Goal: Understand process/instructions: Learn about a topic

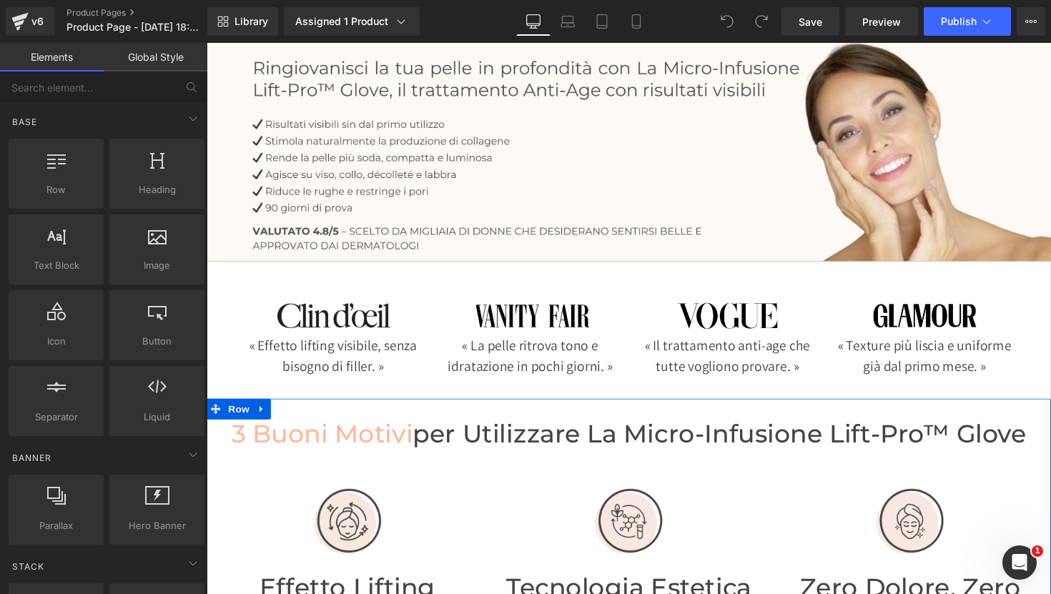
scroll to position [86, 0]
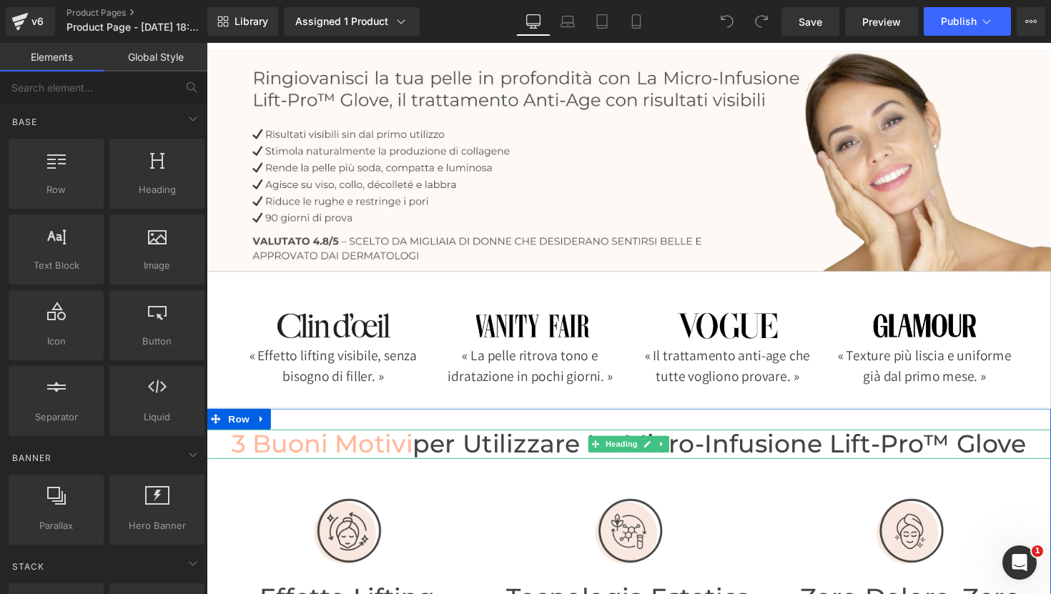
click at [378, 446] on span "3 Buoni Motivi" at bounding box center [325, 453] width 186 height 31
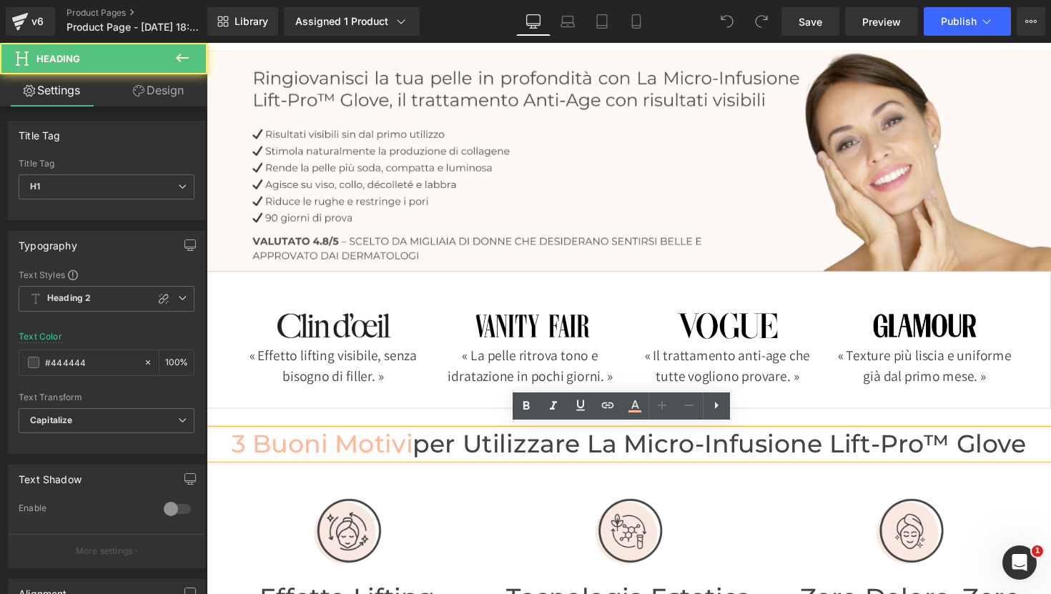
click at [378, 453] on span "3 Buoni Motivi" at bounding box center [325, 453] width 186 height 31
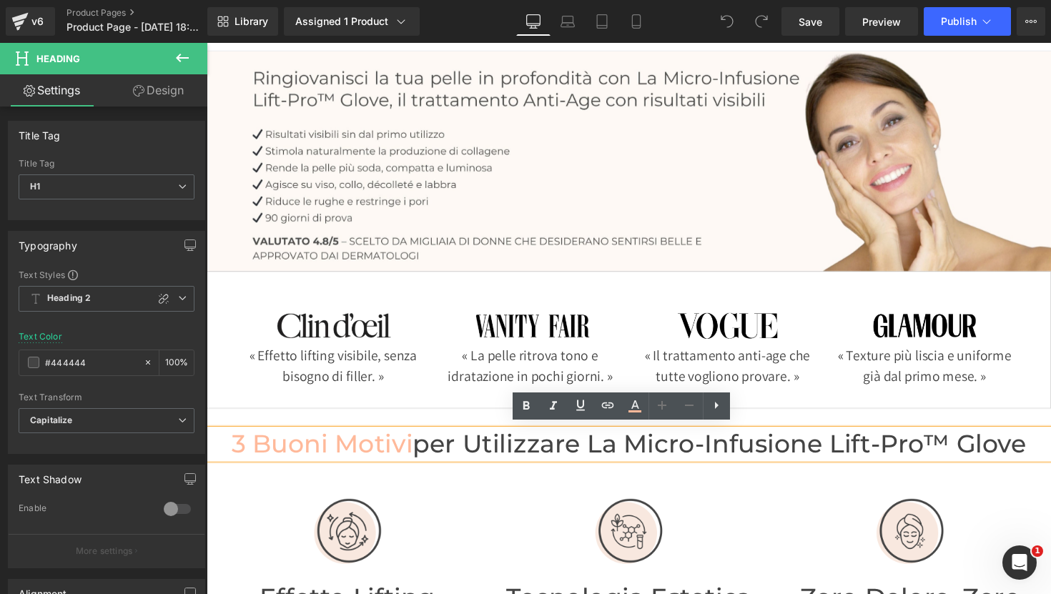
click at [381, 456] on span "3 Buoni Motivi" at bounding box center [325, 453] width 186 height 31
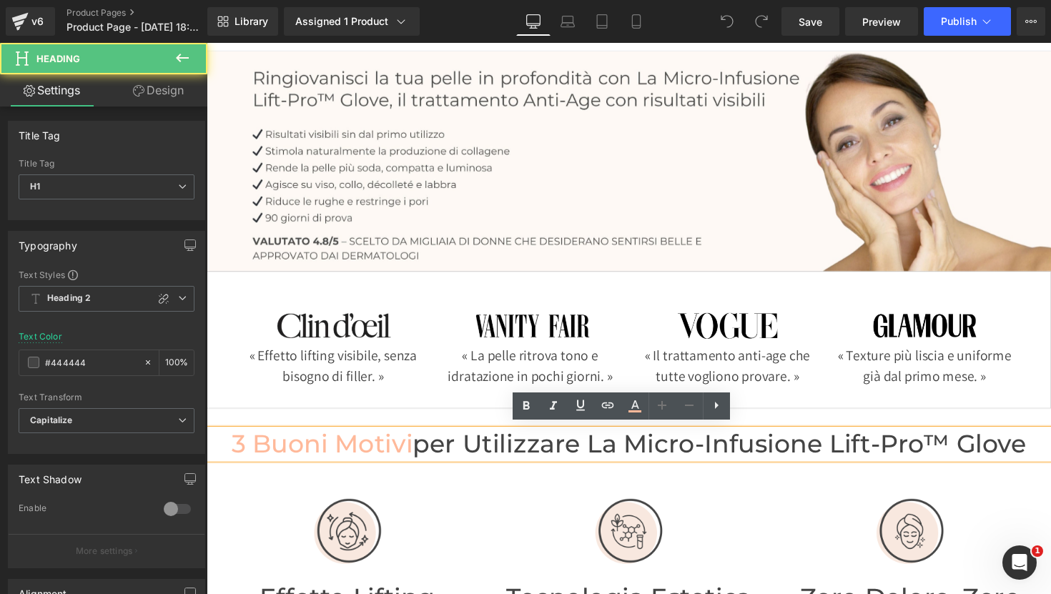
click at [384, 453] on span "3 Buoni Motivi" at bounding box center [325, 453] width 186 height 31
click at [480, 463] on span "per utilizzare la micro-infusione Lift-Pro™ Glove" at bounding box center [732, 453] width 629 height 31
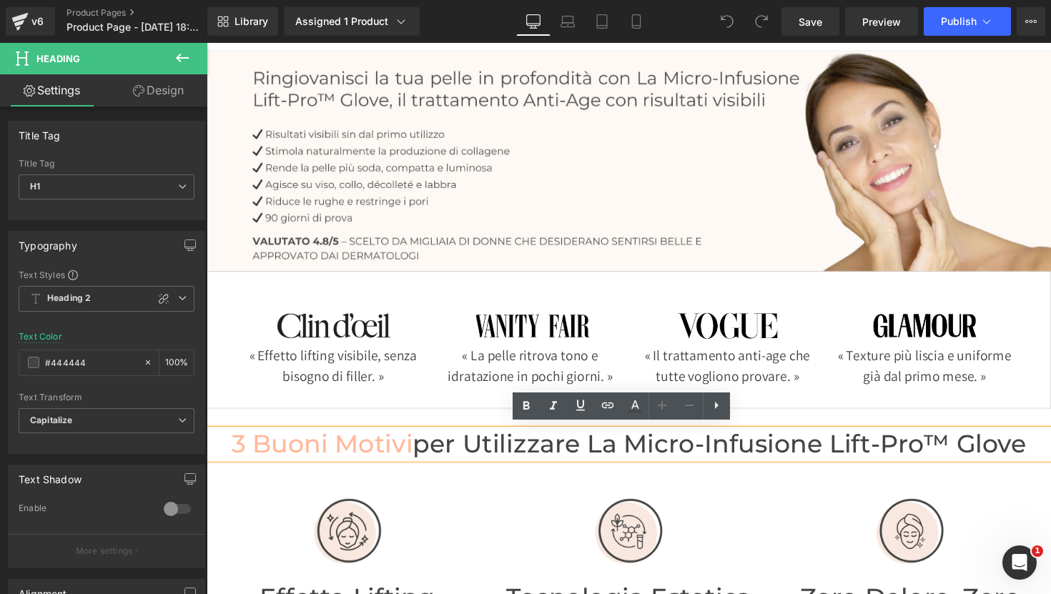
click at [360, 441] on span "3 Buoni Motivi" at bounding box center [325, 453] width 186 height 31
click at [631, 404] on icon at bounding box center [635, 406] width 17 height 17
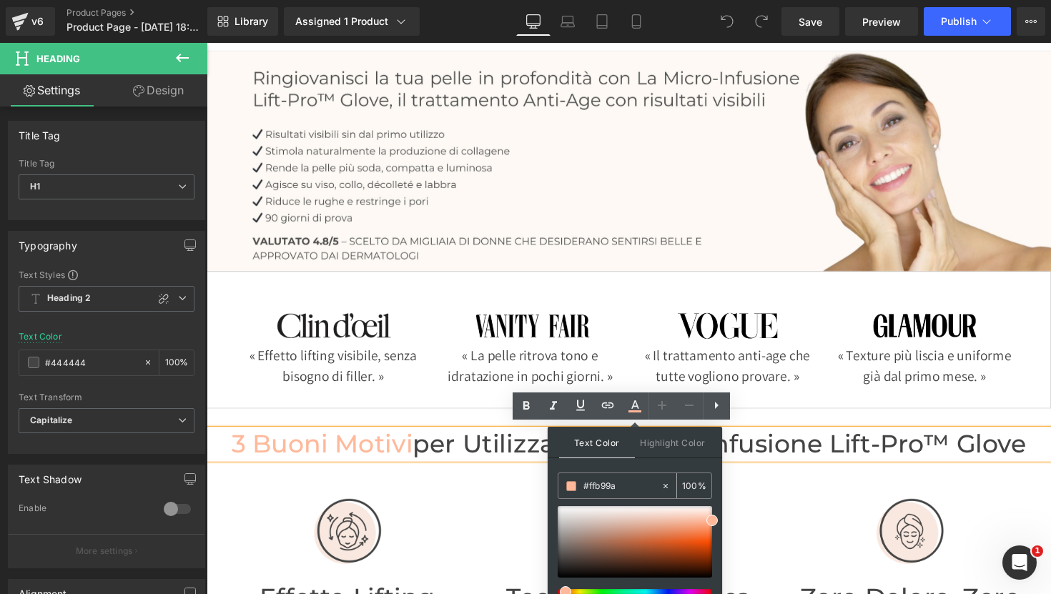
drag, startPoint x: 623, startPoint y: 489, endPoint x: 574, endPoint y: 484, distance: 49.0
click at [579, 486] on div "#ffb99a" at bounding box center [610, 486] width 102 height 25
click at [622, 488] on input "#ffb99a" at bounding box center [622, 487] width 77 height 16
drag, startPoint x: 625, startPoint y: 487, endPoint x: 590, endPoint y: 487, distance: 35.0
click at [590, 487] on input "#ffb99a" at bounding box center [622, 487] width 77 height 16
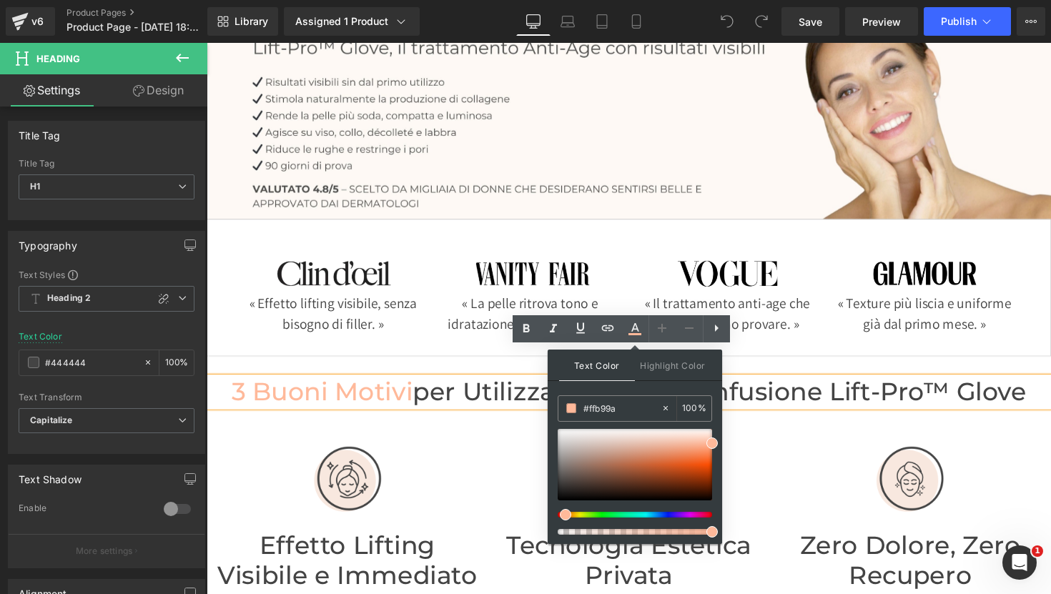
scroll to position [165, 0]
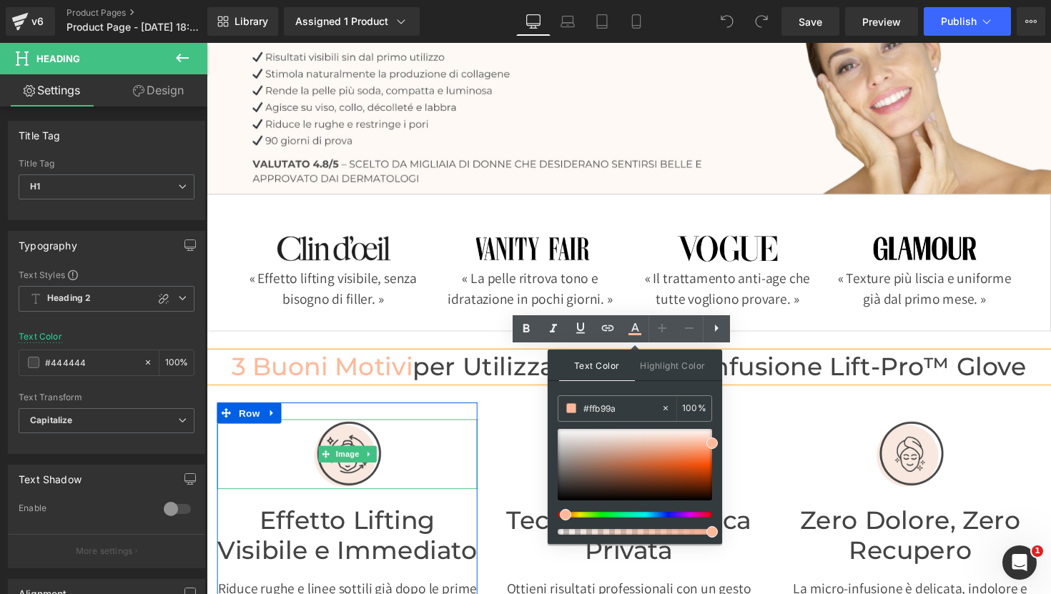
click at [381, 458] on div at bounding box center [350, 464] width 267 height 72
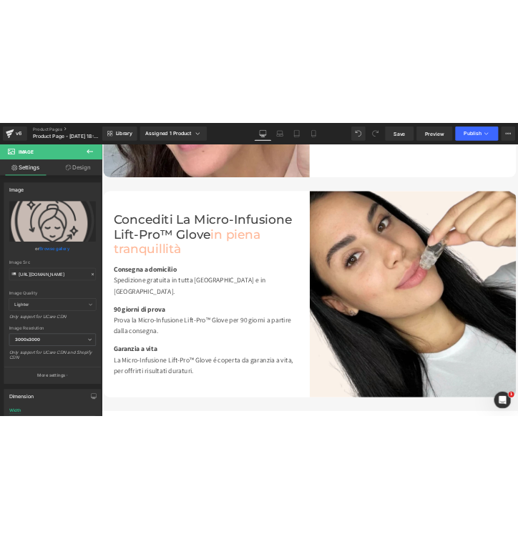
scroll to position [0, 0]
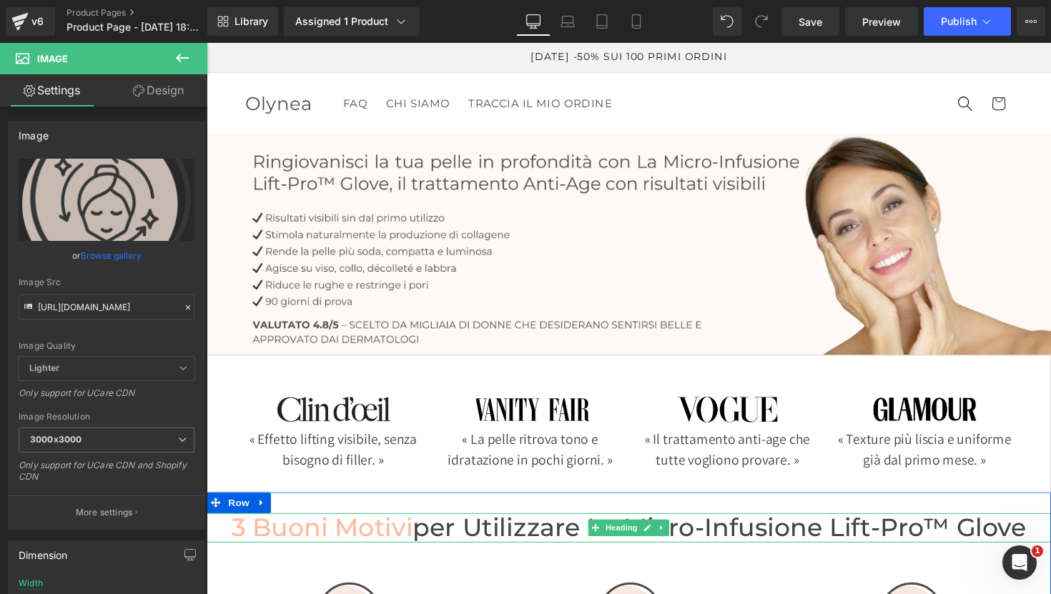
click at [394, 532] on span "3 Buoni Motivi" at bounding box center [325, 539] width 186 height 31
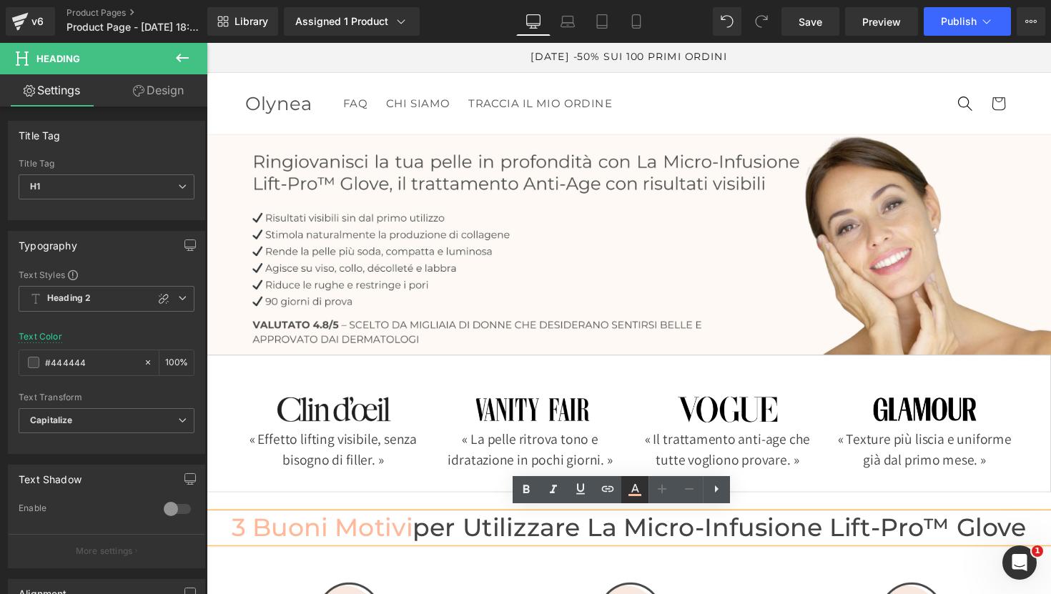
click at [628, 484] on icon at bounding box center [635, 489] width 17 height 17
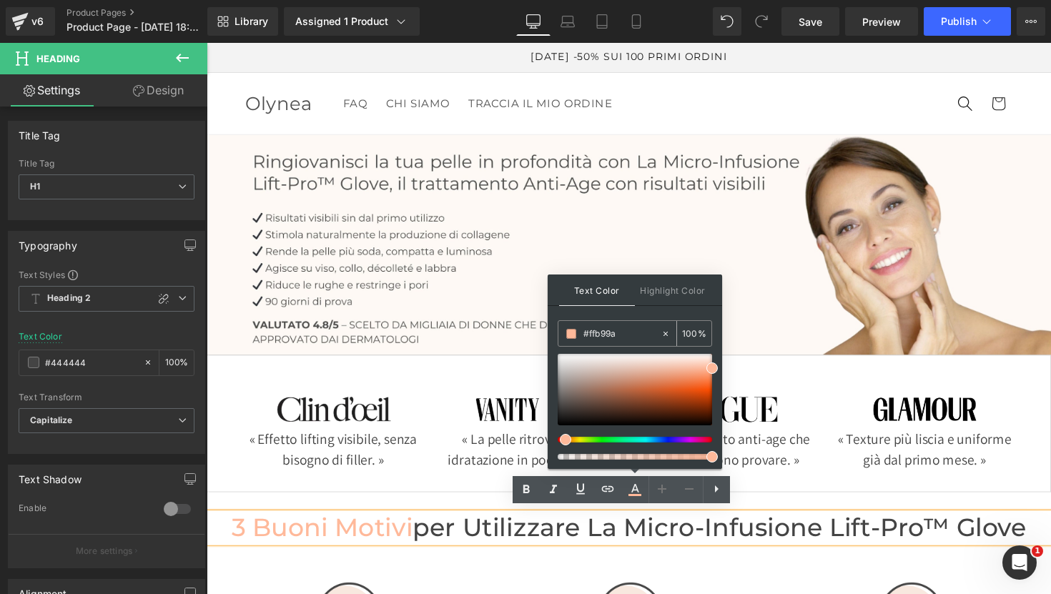
drag, startPoint x: 607, startPoint y: 331, endPoint x: 589, endPoint y: 333, distance: 18.0
click at [589, 333] on input "#ffb99a" at bounding box center [622, 334] width 77 height 16
